Goal: Navigation & Orientation: Find specific page/section

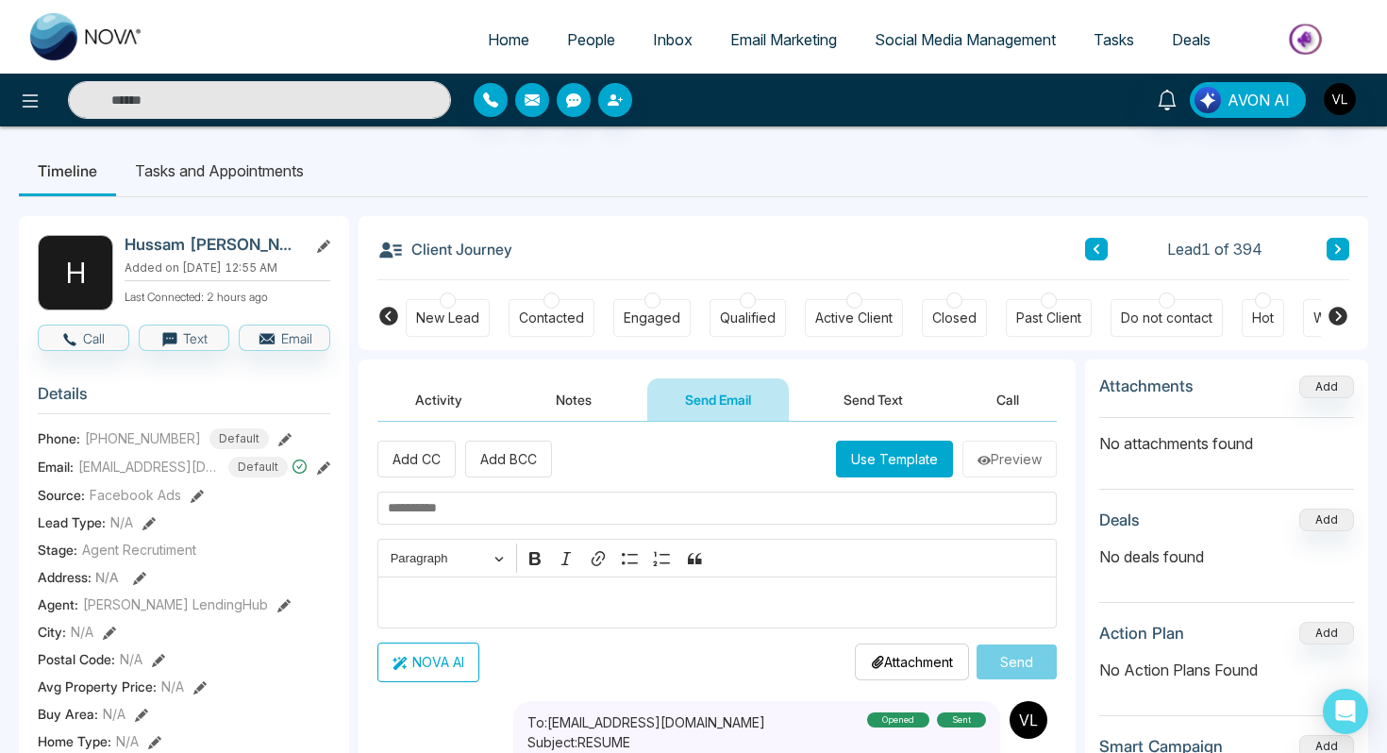
click at [575, 53] on link "People" at bounding box center [591, 40] width 86 height 36
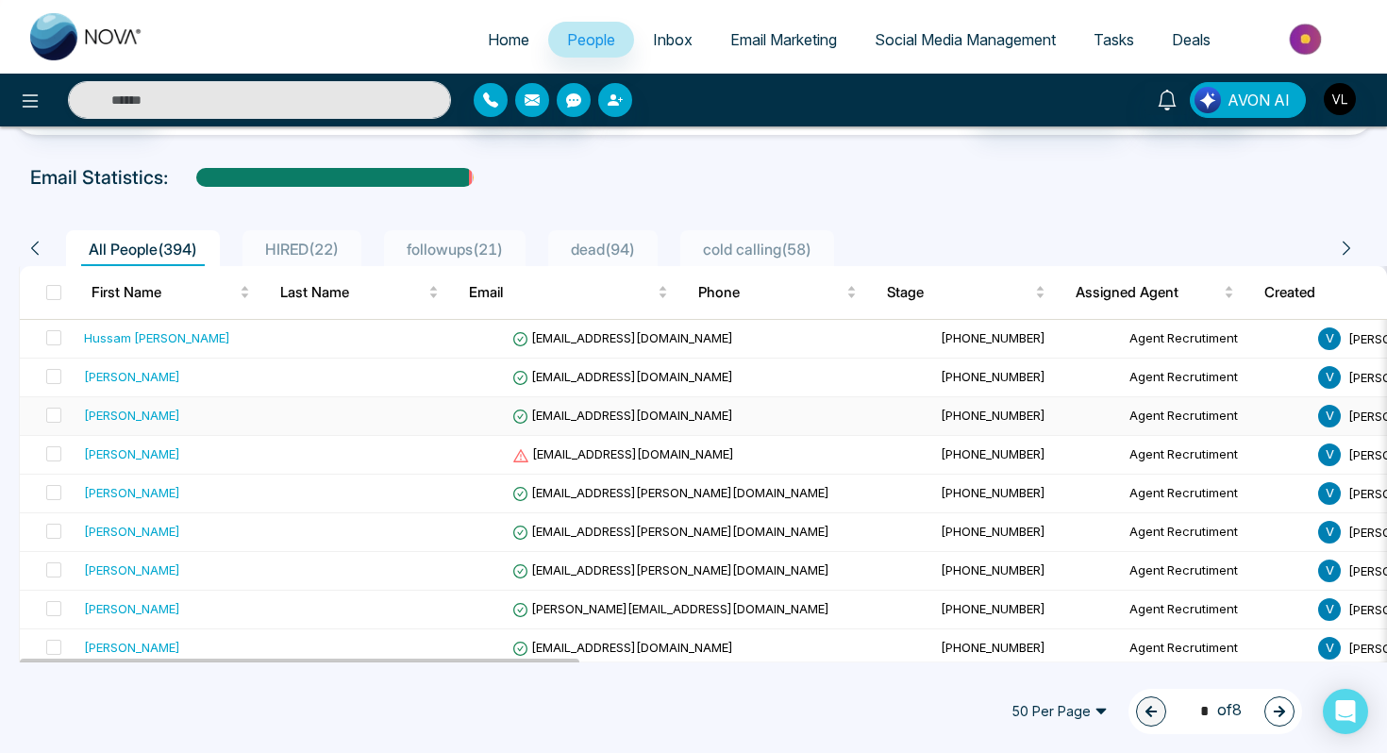
scroll to position [105, 0]
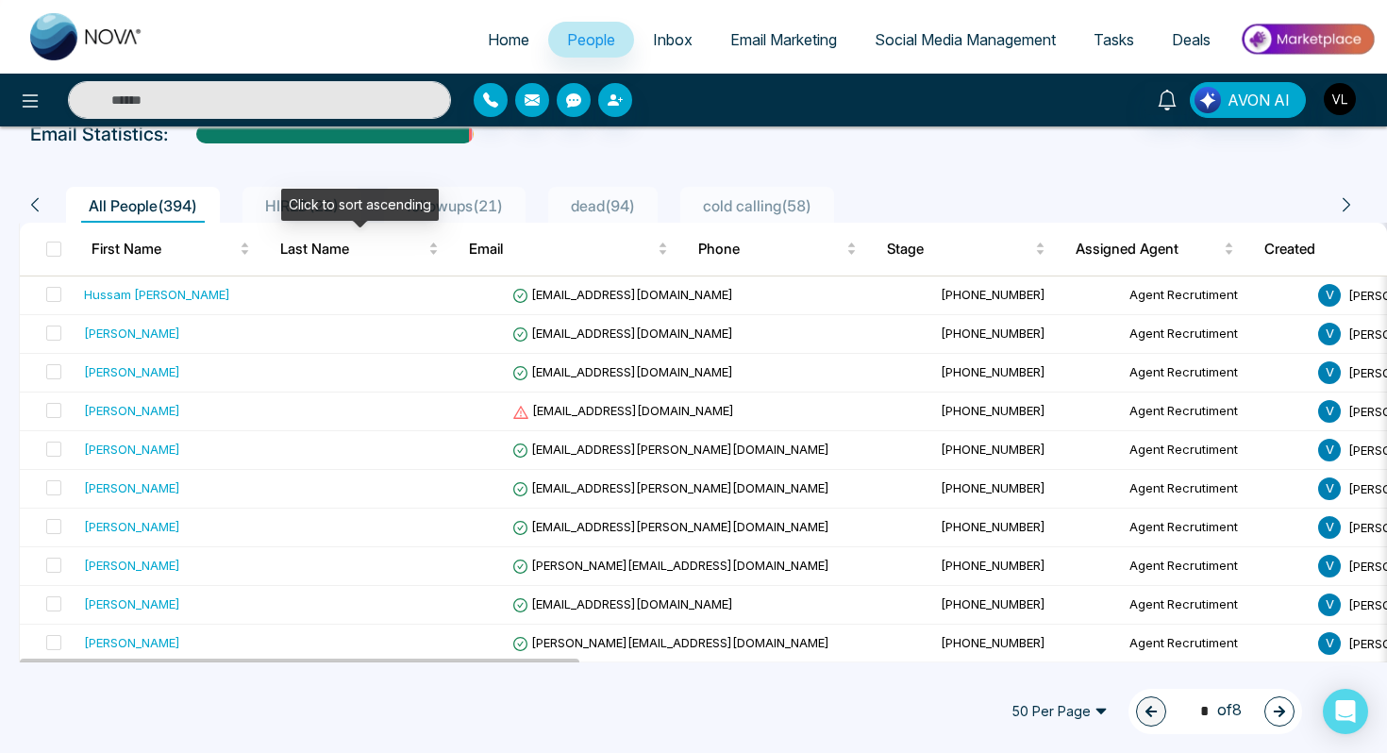
click at [337, 207] on div "Click to sort ascending" at bounding box center [360, 205] width 158 height 32
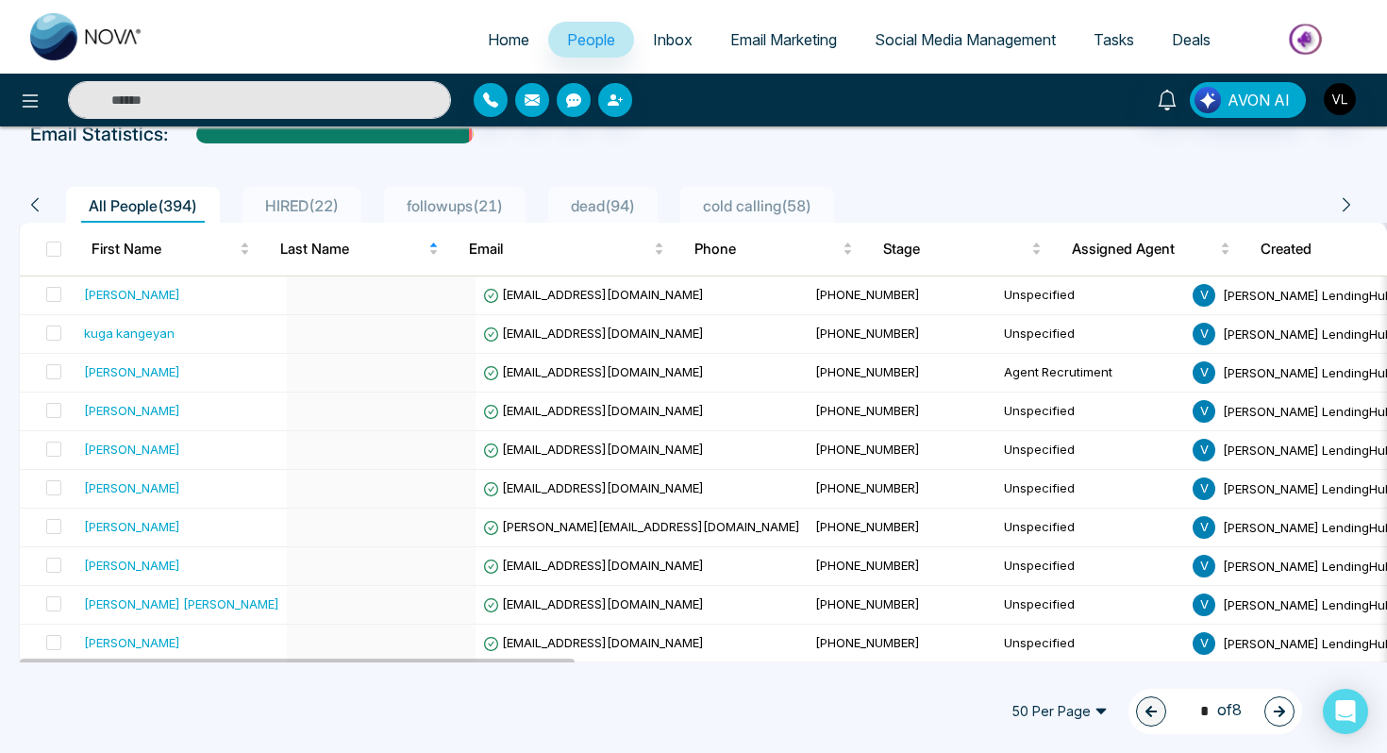
click at [206, 103] on input "text" at bounding box center [259, 100] width 383 height 38
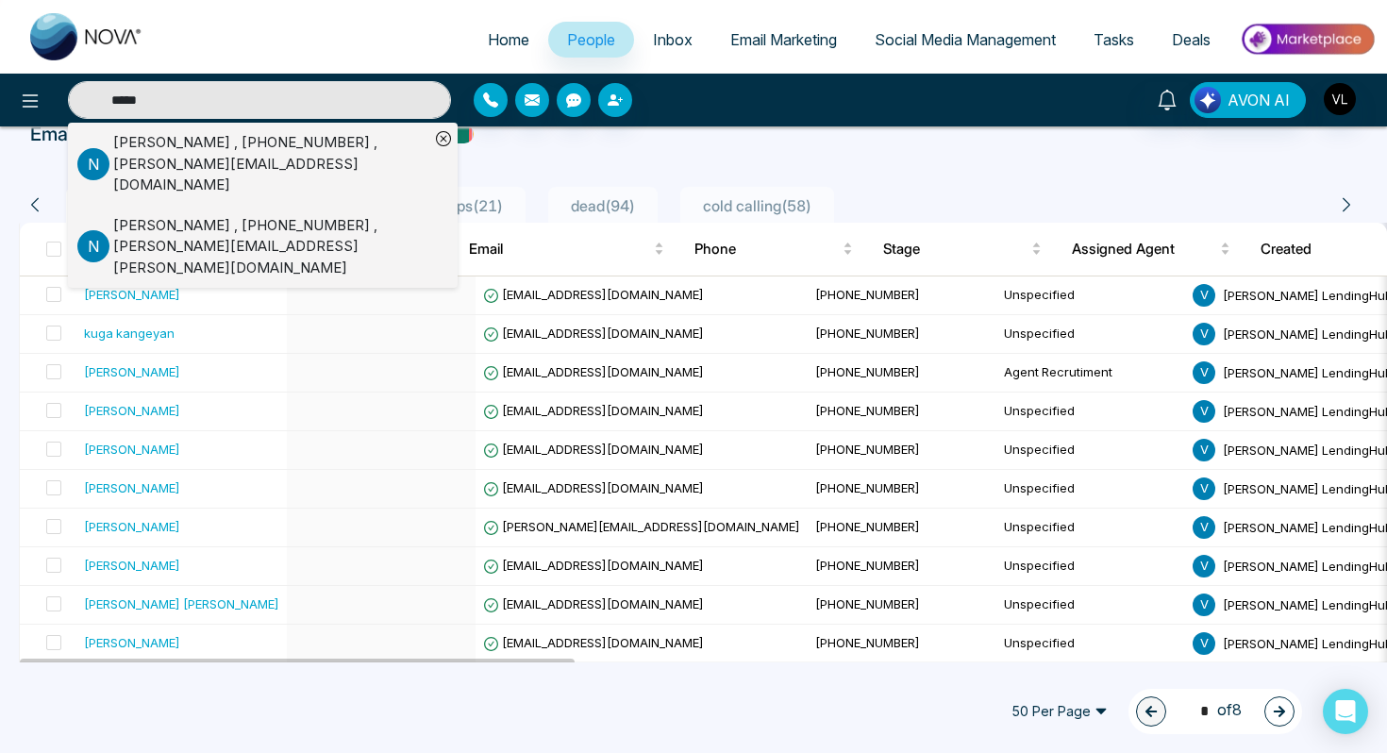
type input "*****"
click at [212, 139] on div "[PERSON_NAME] , [PHONE_NUMBER] , [PERSON_NAME][EMAIL_ADDRESS][DOMAIN_NAME]" at bounding box center [271, 164] width 316 height 64
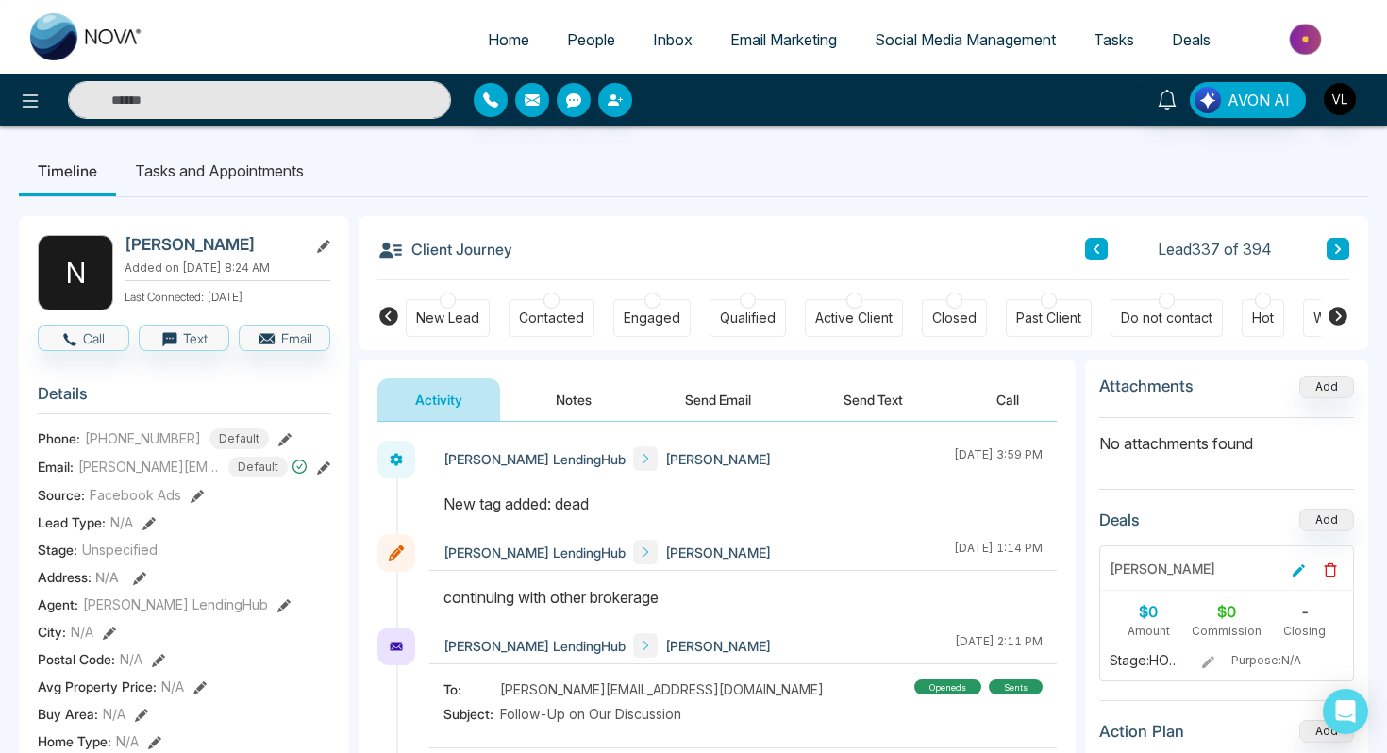
click at [122, 93] on input "text" at bounding box center [259, 100] width 383 height 38
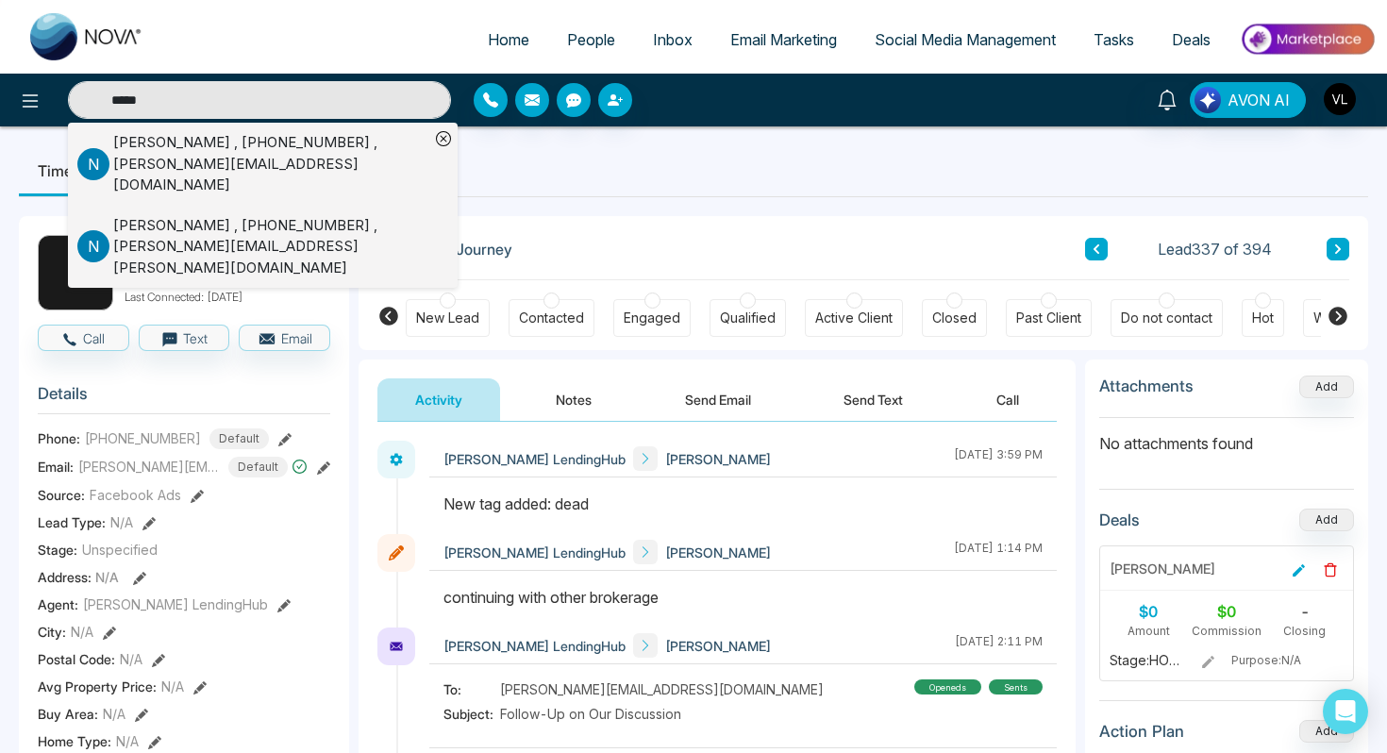
type input "*****"
click at [190, 215] on div "[PERSON_NAME] , [PHONE_NUMBER] , [EMAIL_ADDRESS][DOMAIN_NAME]" at bounding box center [271, 247] width 316 height 64
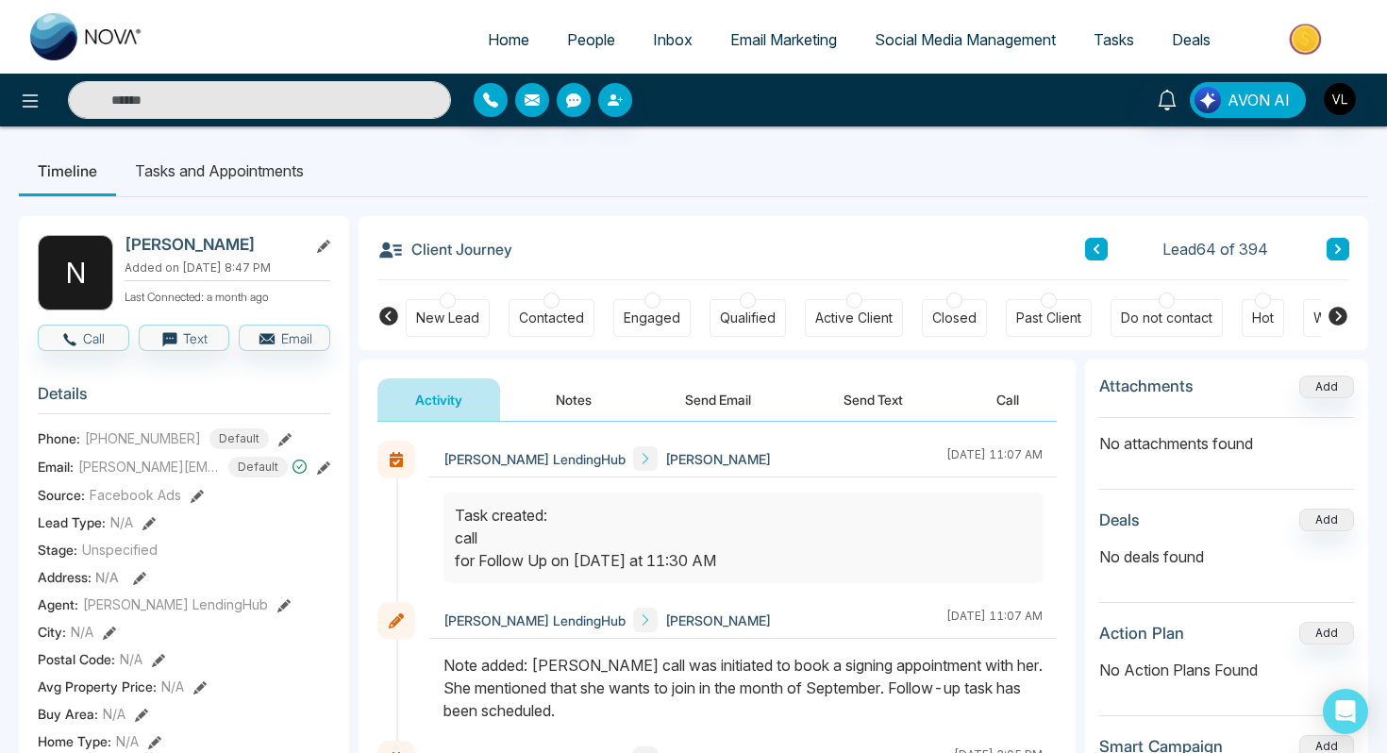
click at [576, 45] on span "People" at bounding box center [591, 39] width 48 height 19
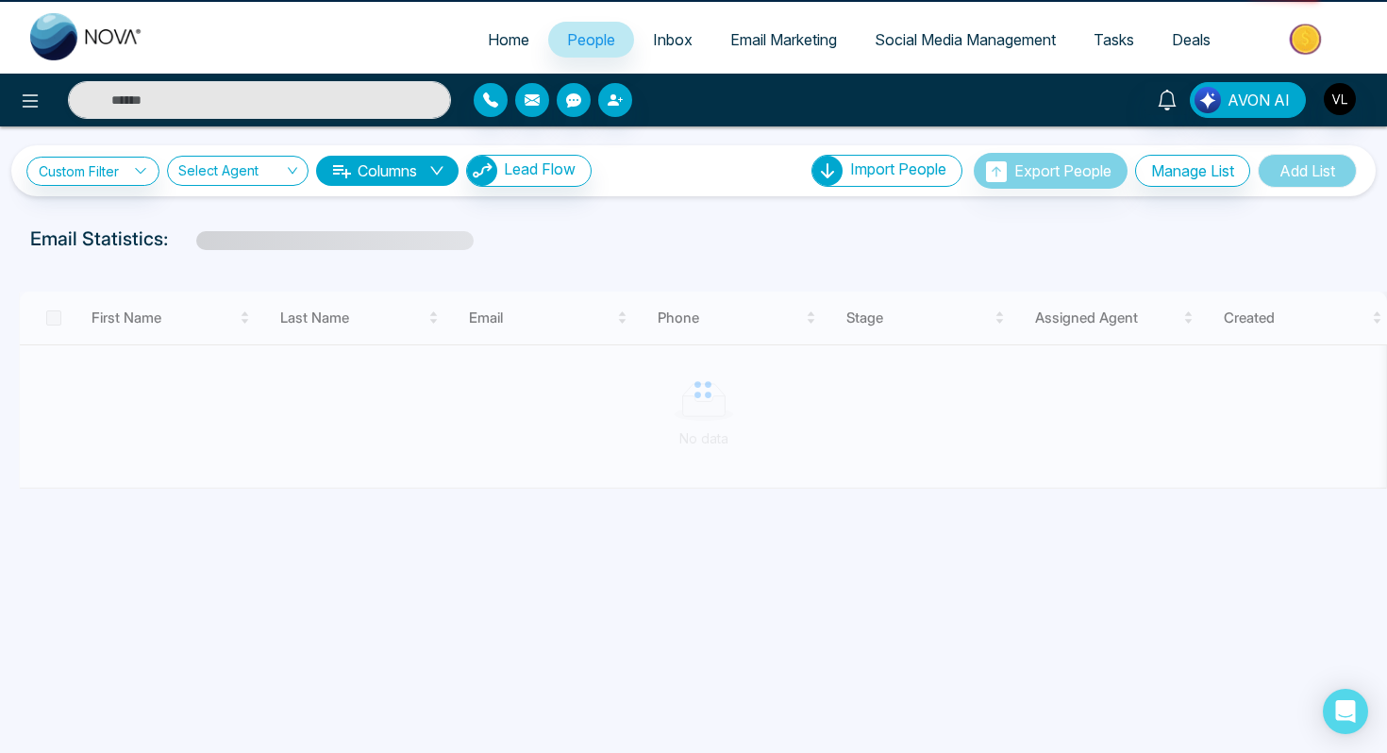
click at [576, 44] on span "People" at bounding box center [591, 39] width 48 height 19
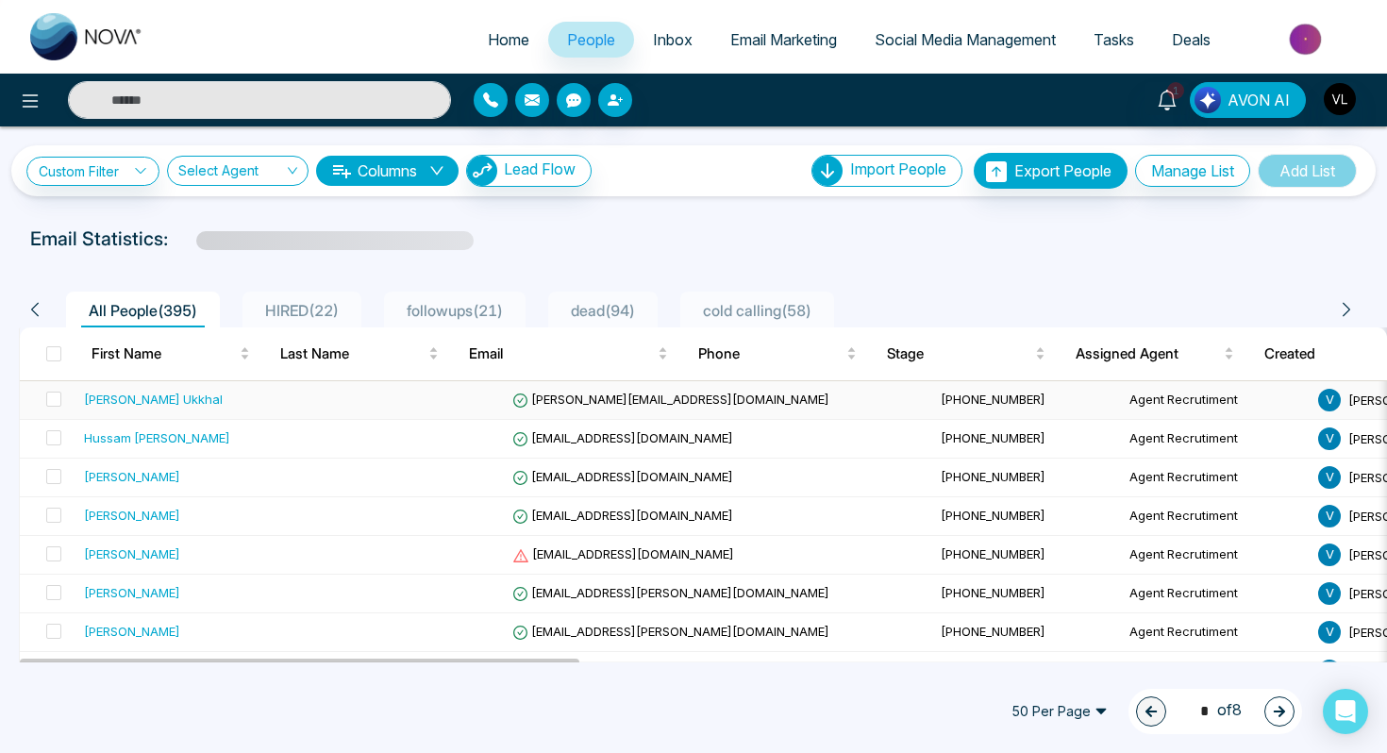
click at [144, 408] on td "[PERSON_NAME] Ukkhal" at bounding box center [196, 400] width 240 height 39
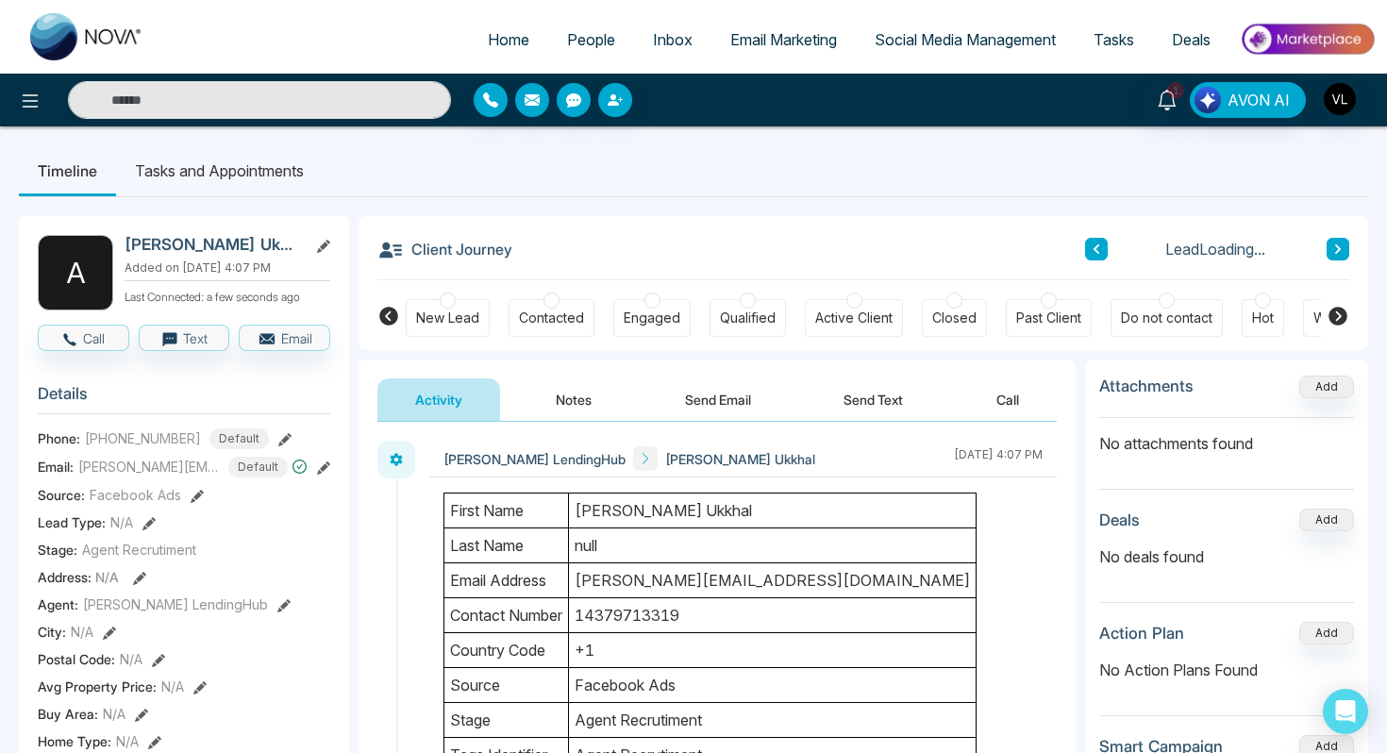
click at [204, 249] on h2 "[PERSON_NAME] Ukkhal" at bounding box center [212, 244] width 175 height 19
copy h2 "Ukkhal"
click at [1167, 105] on icon at bounding box center [1166, 100] width 18 height 21
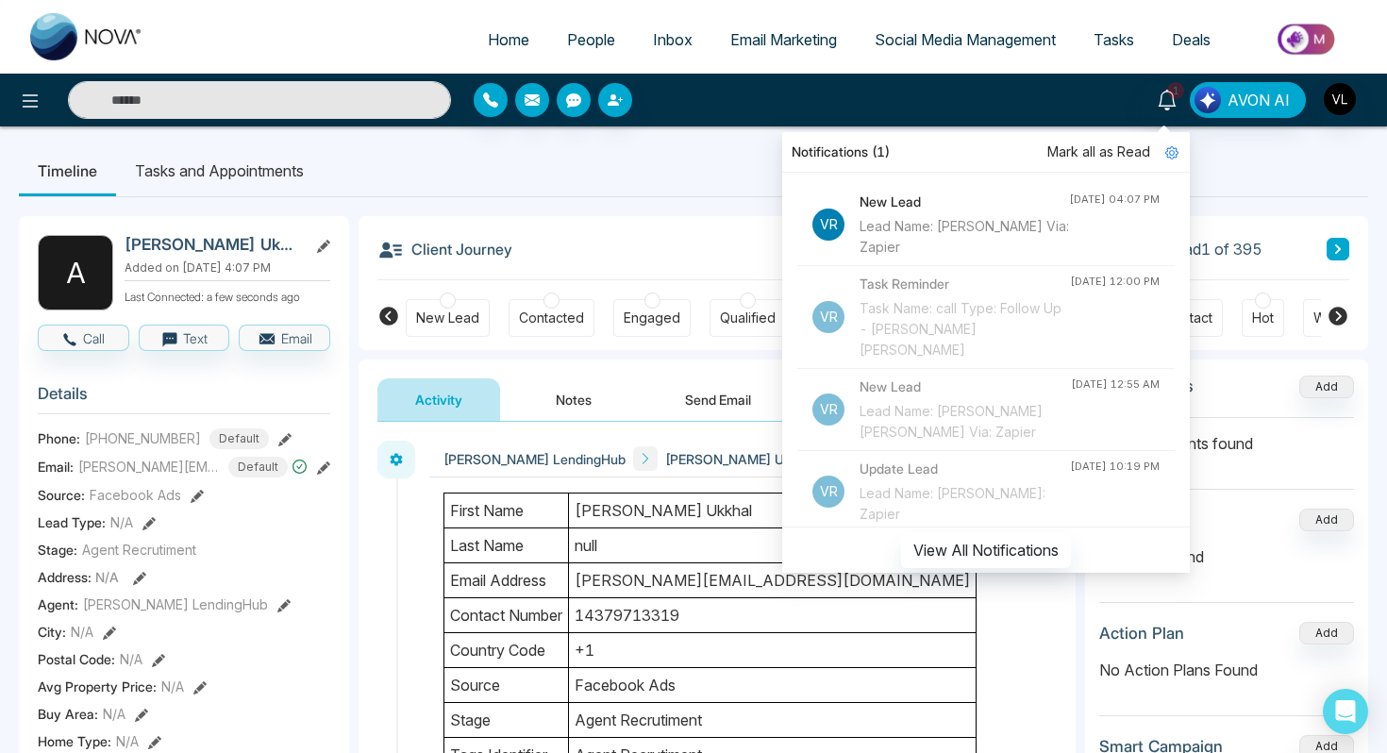
click at [1101, 143] on span "Mark all as Read" at bounding box center [1098, 151] width 103 height 21
click at [1171, 119] on div "Notifications Mark all as Read Vr New Lead Lead Name: [PERSON_NAME] Via: Zapier…" at bounding box center [985, 345] width 407 height 455
click at [1179, 91] on link at bounding box center [1166, 98] width 45 height 33
